Goal: Information Seeking & Learning: Understand process/instructions

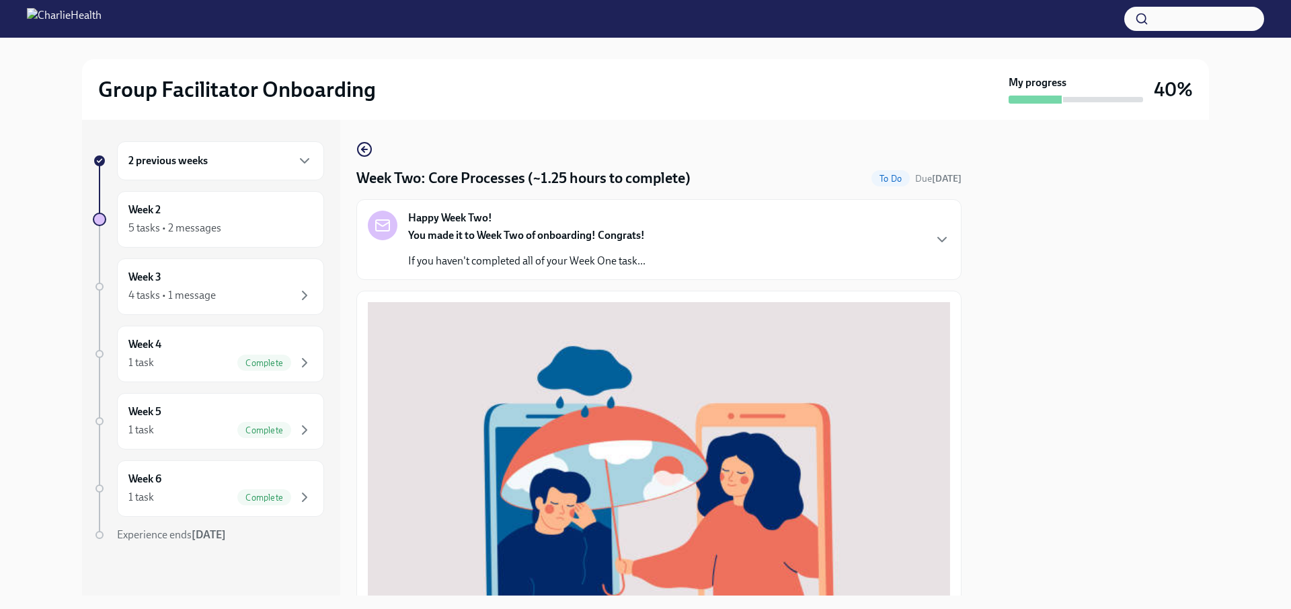
scroll to position [457, 0]
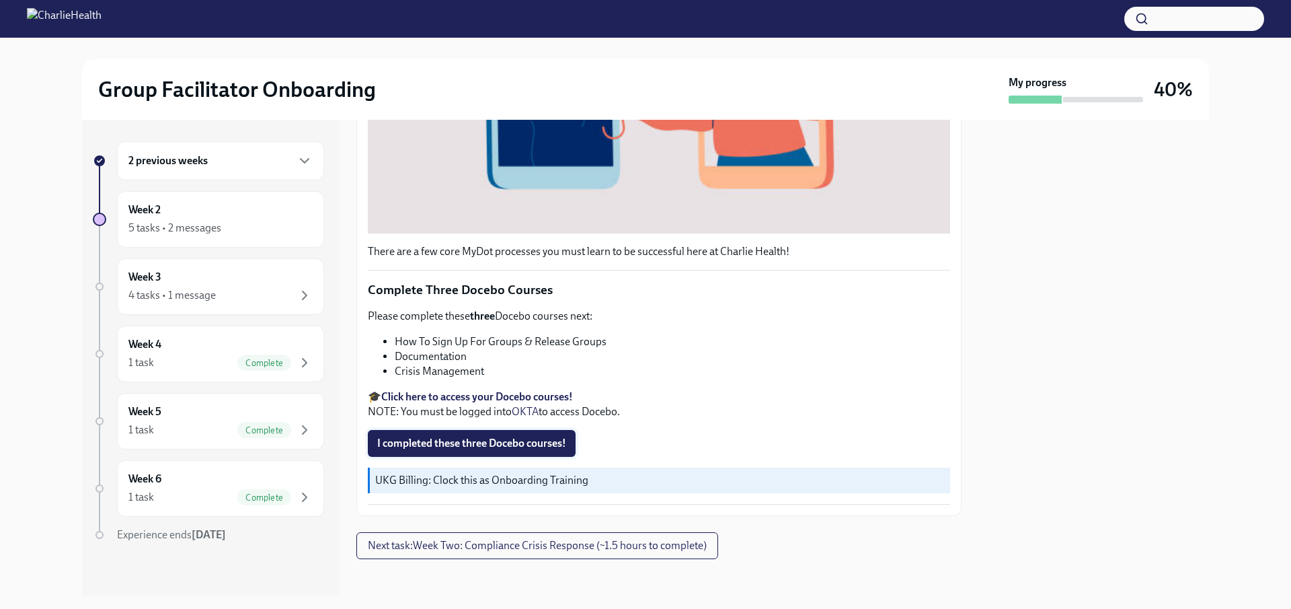
click at [495, 436] on span "I completed these three Docebo courses!" at bounding box center [471, 442] width 189 height 13
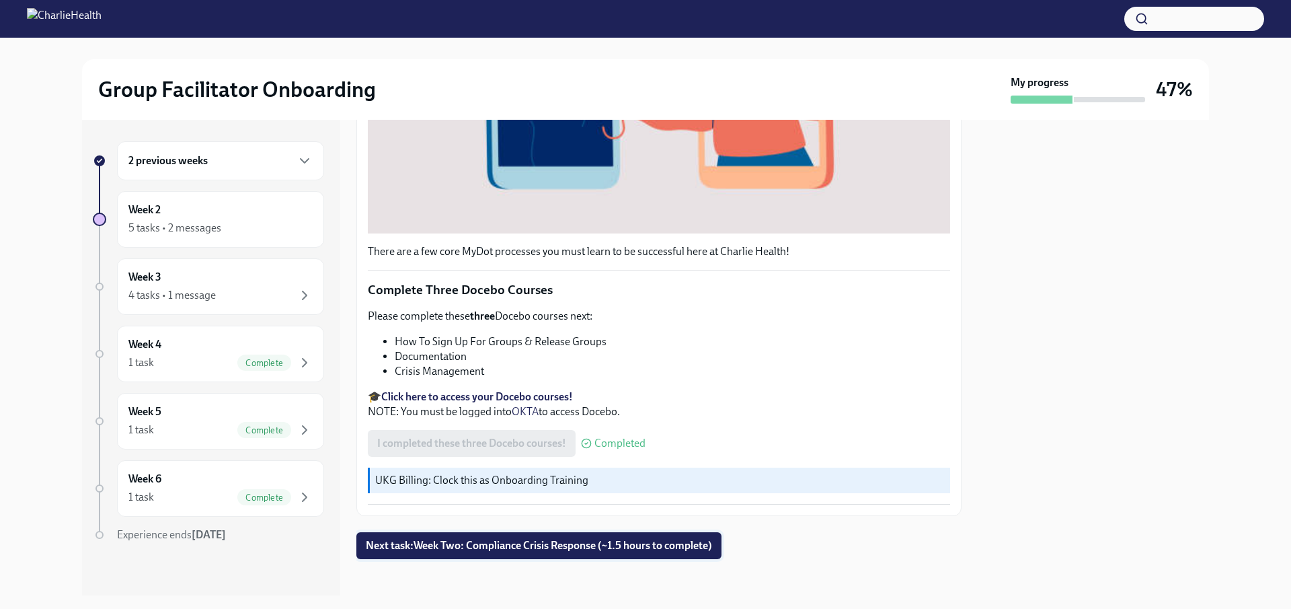
click at [578, 539] on span "Next task : Week Two: Compliance Crisis Response (~1.5 hours to complete)" at bounding box center [539, 545] width 346 height 13
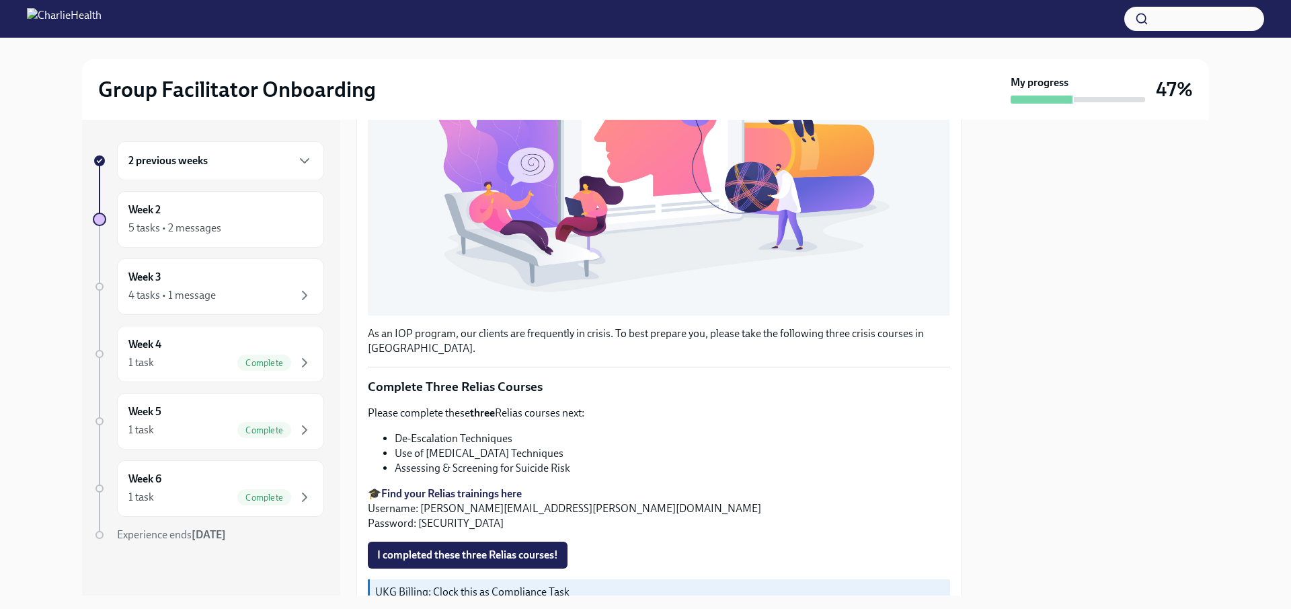
scroll to position [406, 0]
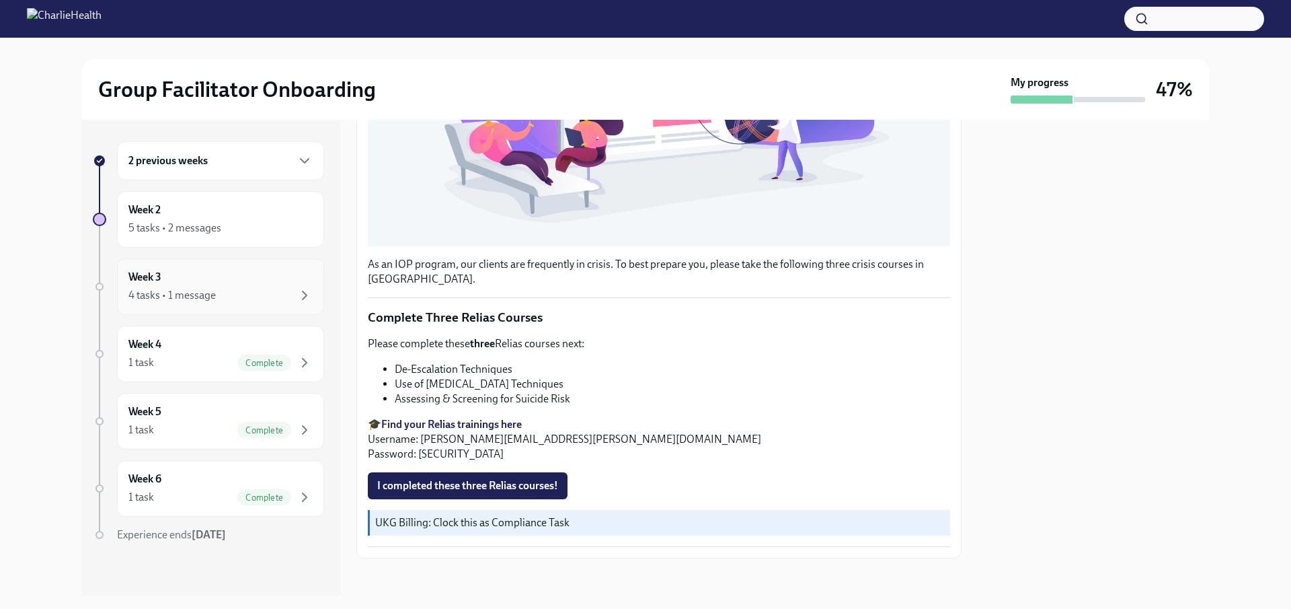
click at [198, 296] on div "4 tasks • 1 message" at bounding box center [171, 295] width 87 height 15
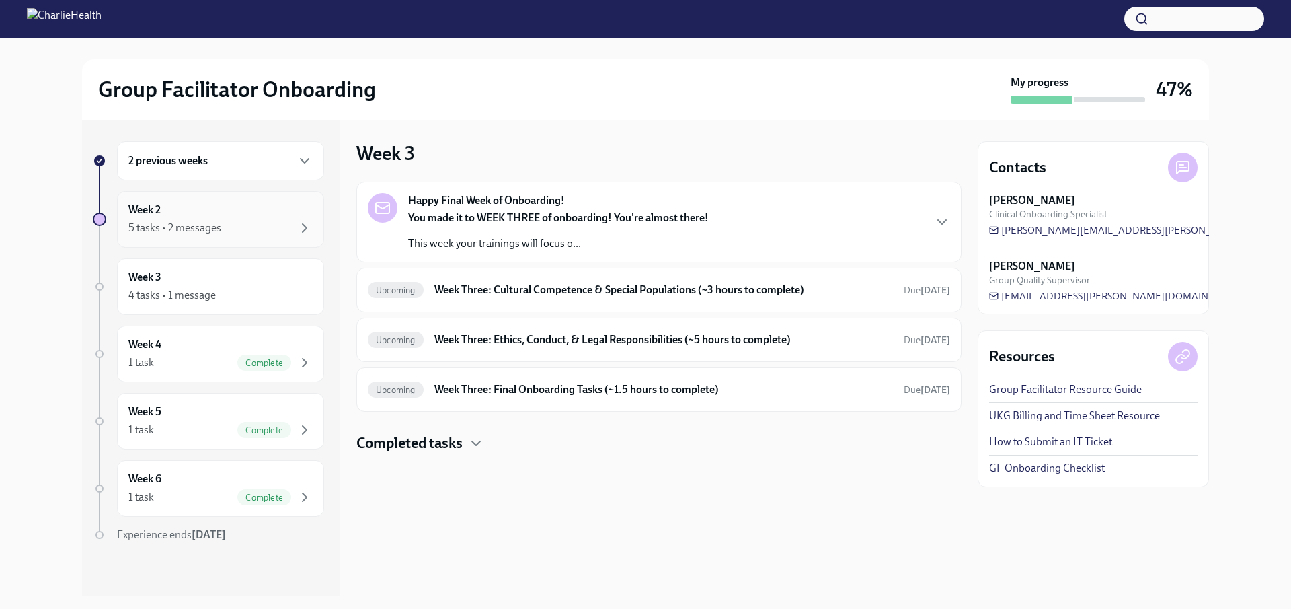
click at [203, 227] on div "5 tasks • 2 messages" at bounding box center [174, 228] width 93 height 15
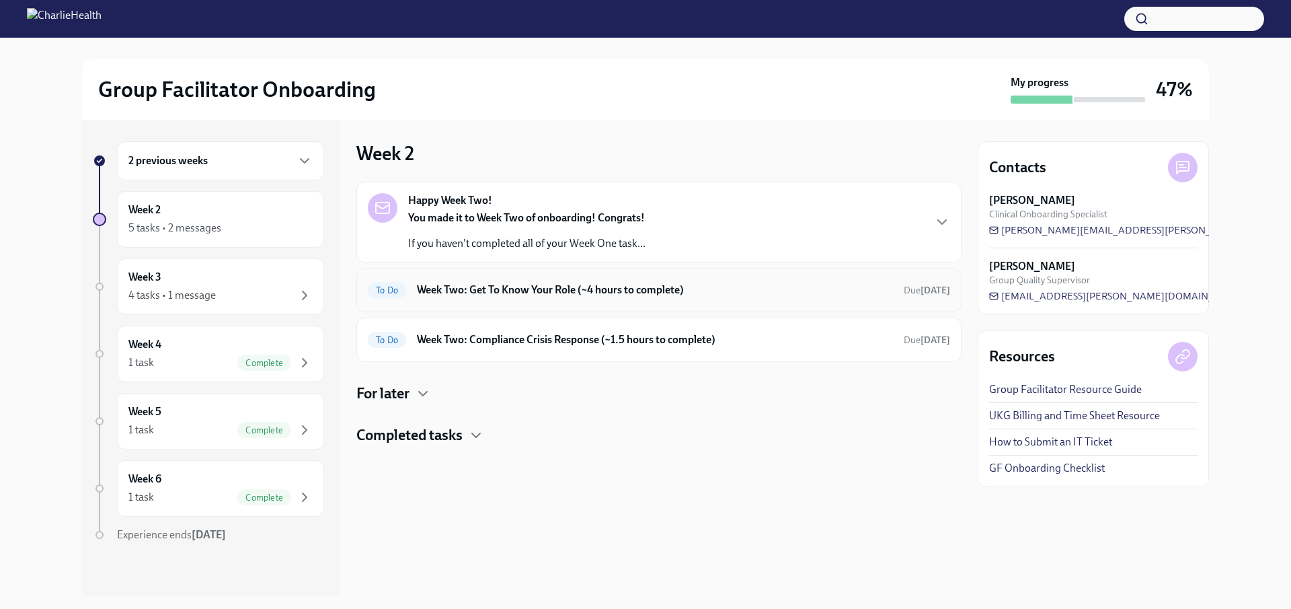
click at [612, 297] on div "To Do Week Two: Get To Know Your Role (~4 hours to complete) Due [DATE]" at bounding box center [659, 290] width 582 height 22
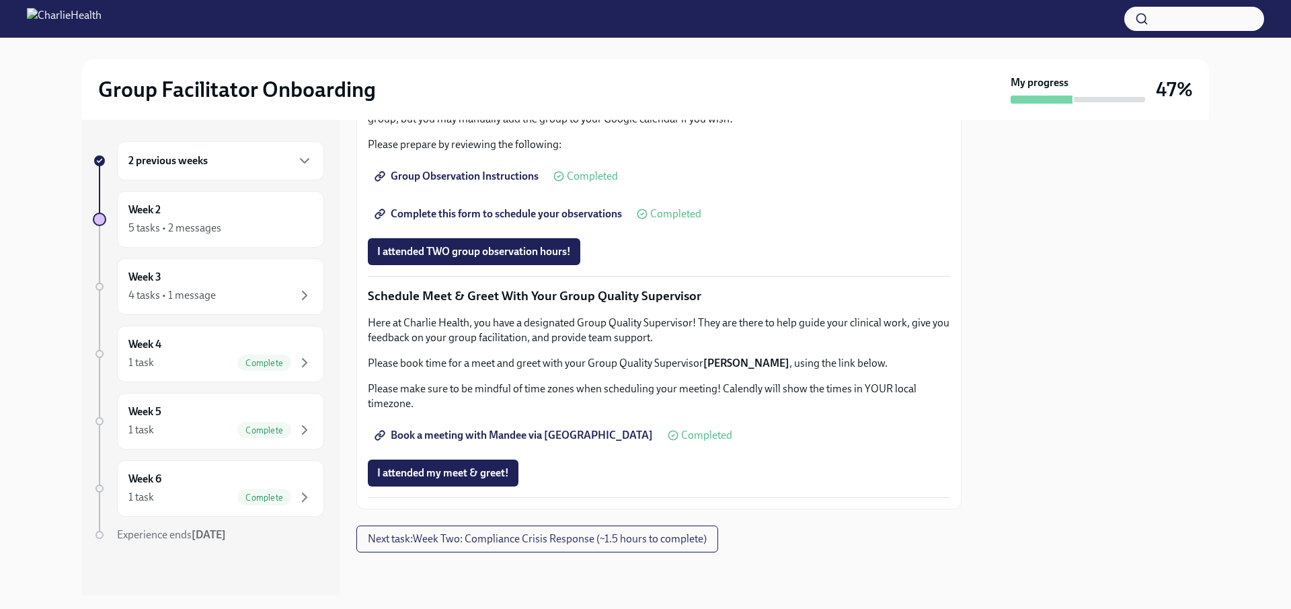
scroll to position [1222, 0]
click at [274, 231] on div "5 tasks • 2 messages" at bounding box center [220, 228] width 184 height 16
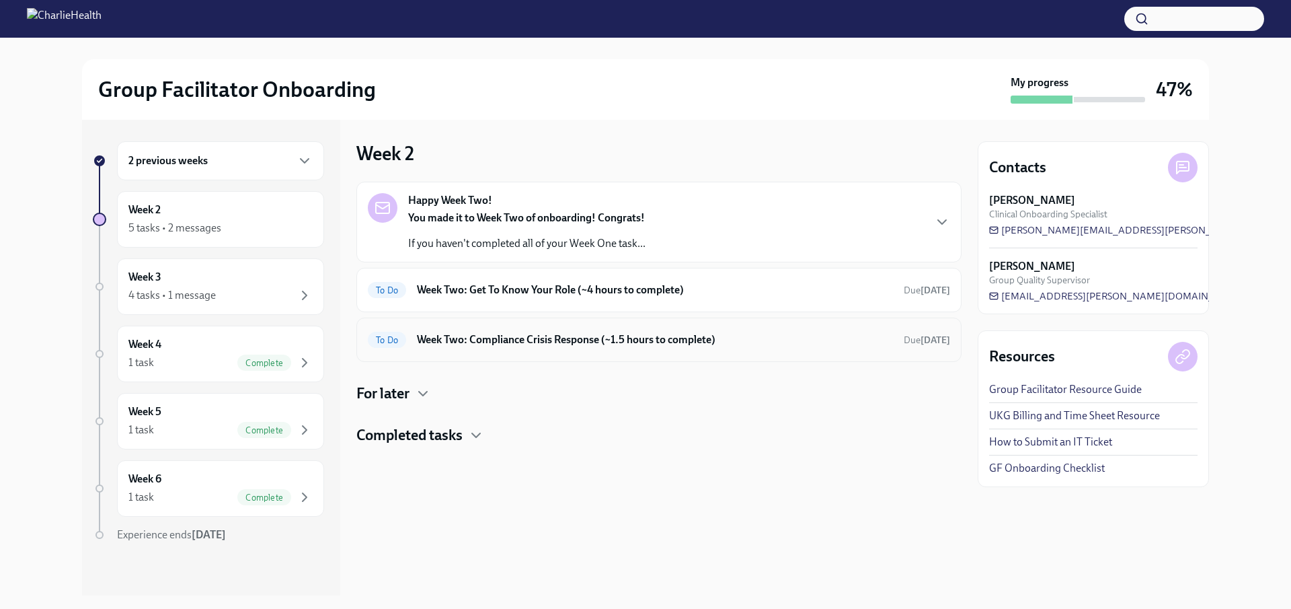
click at [613, 340] on h6 "Week Two: Compliance Crisis Response (~1.5 hours to complete)" at bounding box center [655, 339] width 476 height 15
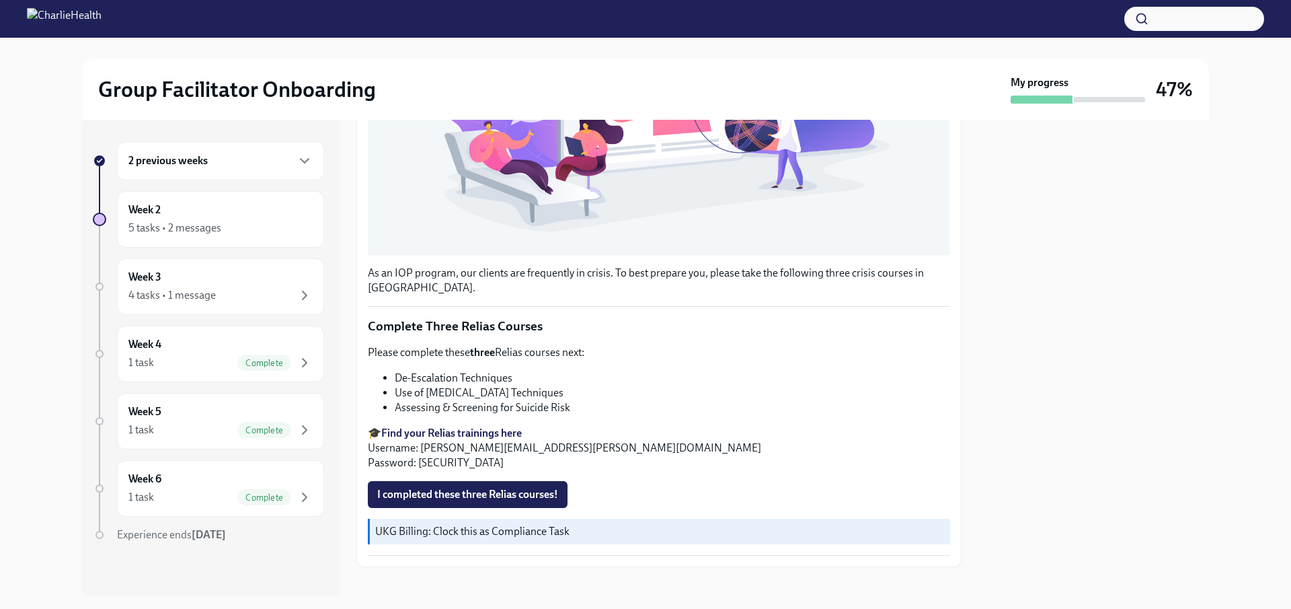
scroll to position [406, 0]
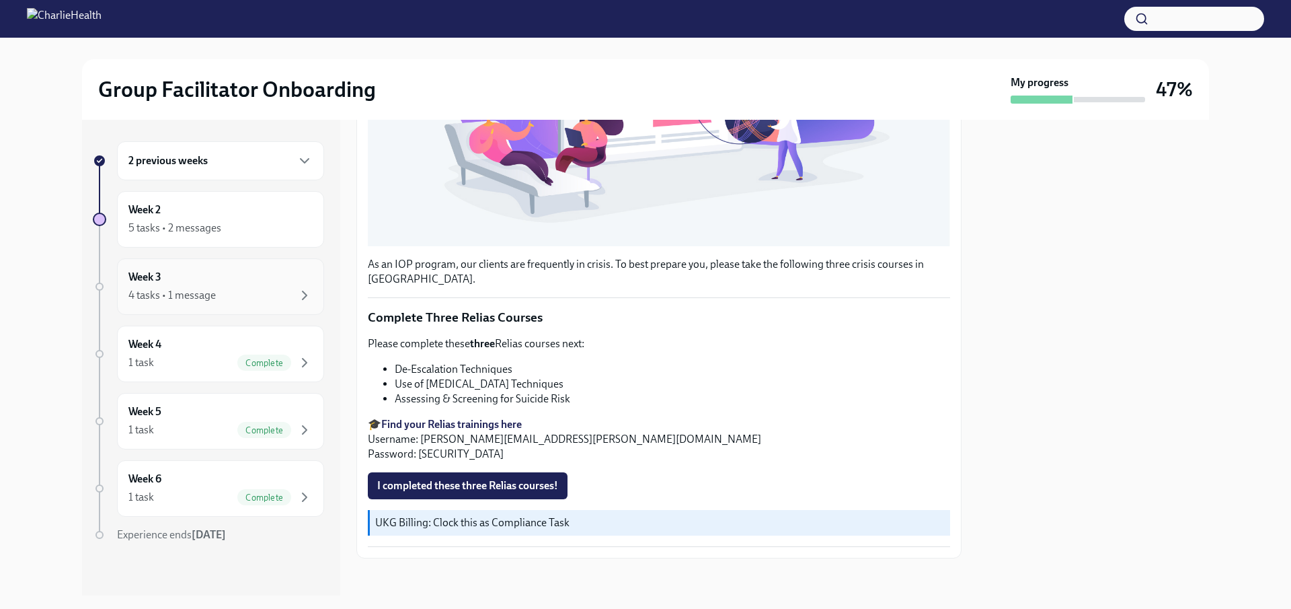
click at [223, 302] on div "4 tasks • 1 message" at bounding box center [220, 295] width 184 height 16
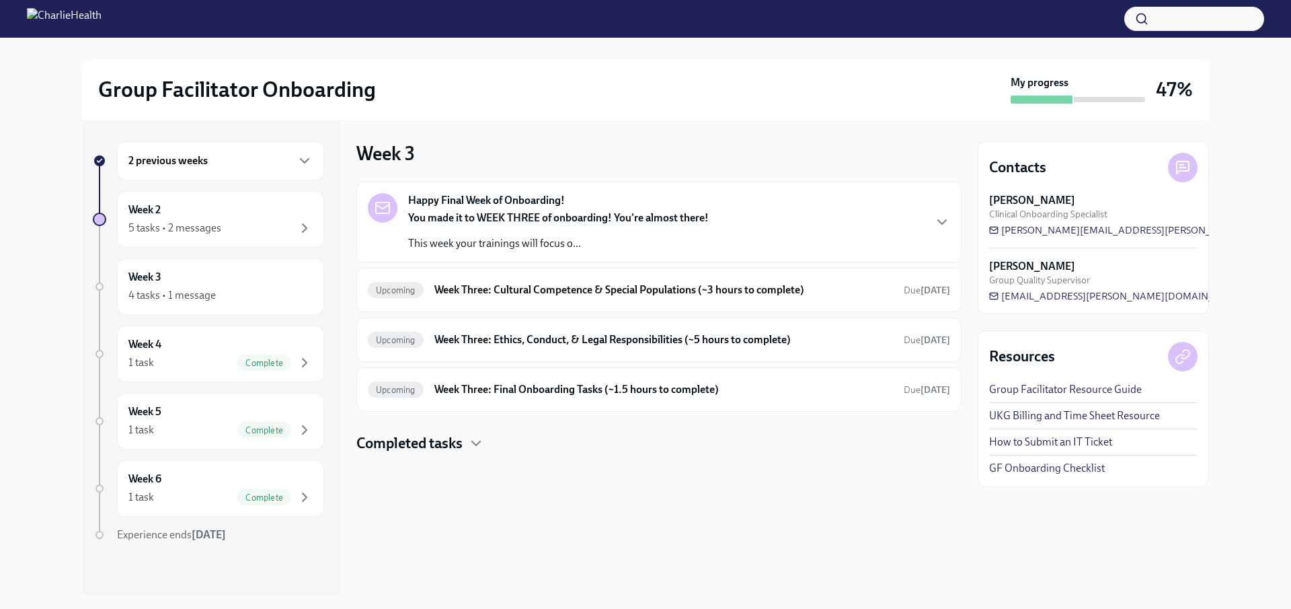
click at [491, 315] on div "Happy Final Week of Onboarding! You made it to WEEK THREE of onboarding! You're…" at bounding box center [658, 297] width 605 height 230
click at [184, 223] on div "5 tasks • 2 messages" at bounding box center [174, 228] width 93 height 15
